Goal: Entertainment & Leisure: Consume media (video, audio)

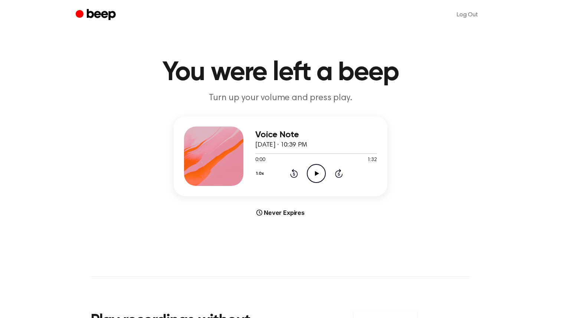
click at [322, 173] on icon "Play Audio" at bounding box center [316, 173] width 19 height 19
click at [318, 171] on icon "Play Audio" at bounding box center [316, 173] width 19 height 19
click at [314, 165] on icon "Play Audio" at bounding box center [316, 173] width 19 height 19
click at [317, 169] on icon "Play Audio" at bounding box center [316, 173] width 19 height 19
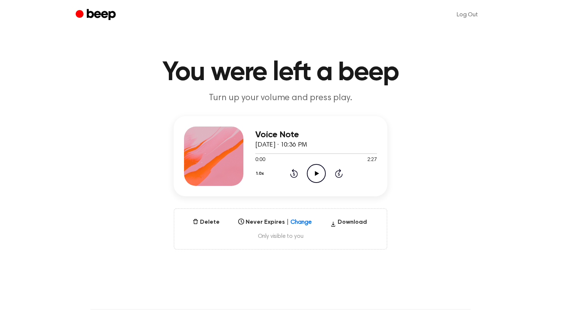
click at [311, 169] on icon "Play Audio" at bounding box center [316, 173] width 19 height 19
click at [315, 170] on icon "Play Audio" at bounding box center [316, 173] width 19 height 19
click at [318, 174] on icon "Pause Audio" at bounding box center [316, 173] width 19 height 19
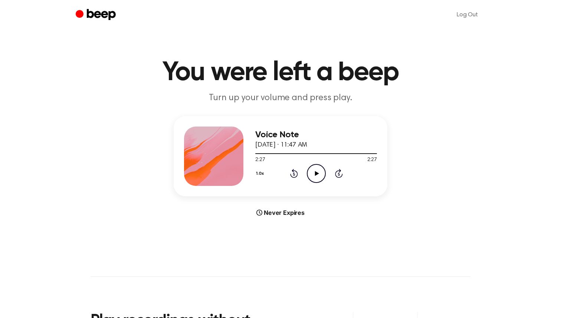
click at [318, 169] on icon "Play Audio" at bounding box center [316, 173] width 19 height 19
click at [313, 166] on icon "Pause Audio" at bounding box center [316, 173] width 19 height 19
click at [315, 173] on icon at bounding box center [316, 173] width 4 height 5
click at [320, 175] on icon "Play Audio" at bounding box center [316, 173] width 19 height 19
click at [315, 164] on circle at bounding box center [316, 173] width 18 height 18
